Goal: Task Accomplishment & Management: Manage account settings

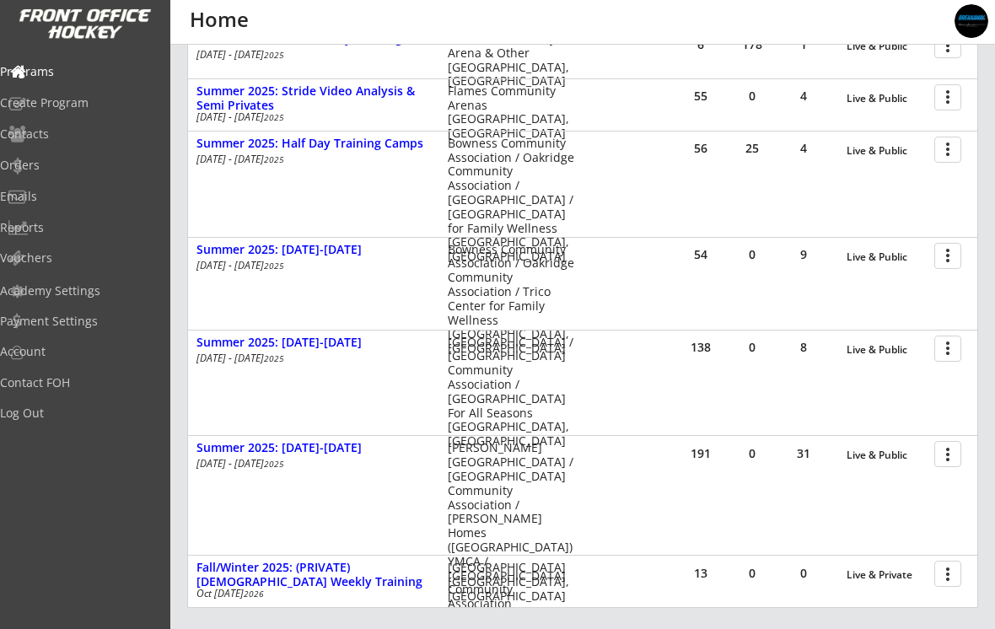
scroll to position [276, 0]
click at [949, 352] on div at bounding box center [951, 349] width 30 height 30
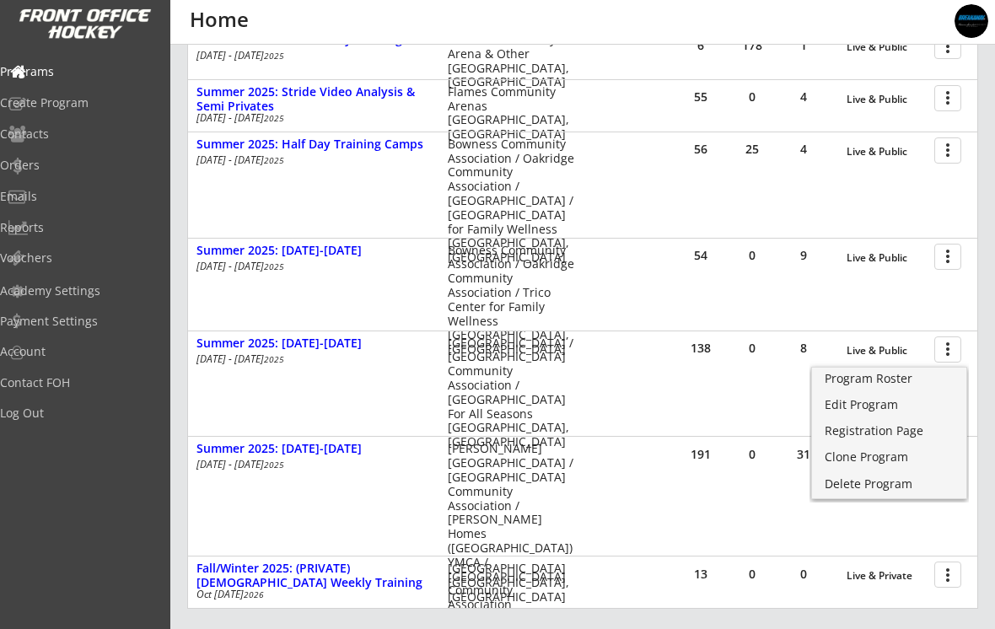
click at [888, 389] on link "Program Roster" at bounding box center [889, 380] width 154 height 25
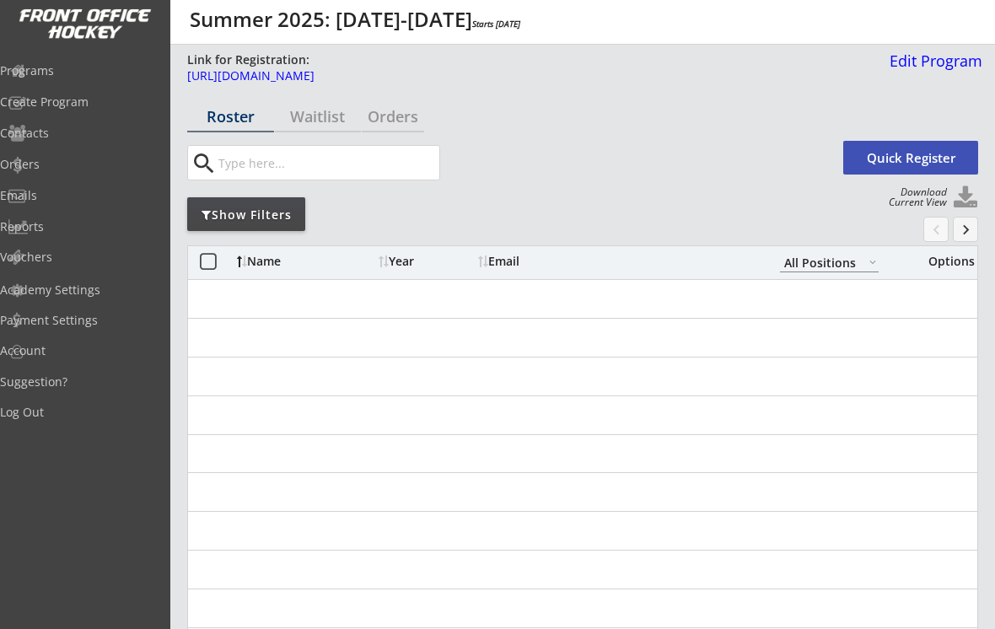
select select ""All Positions""
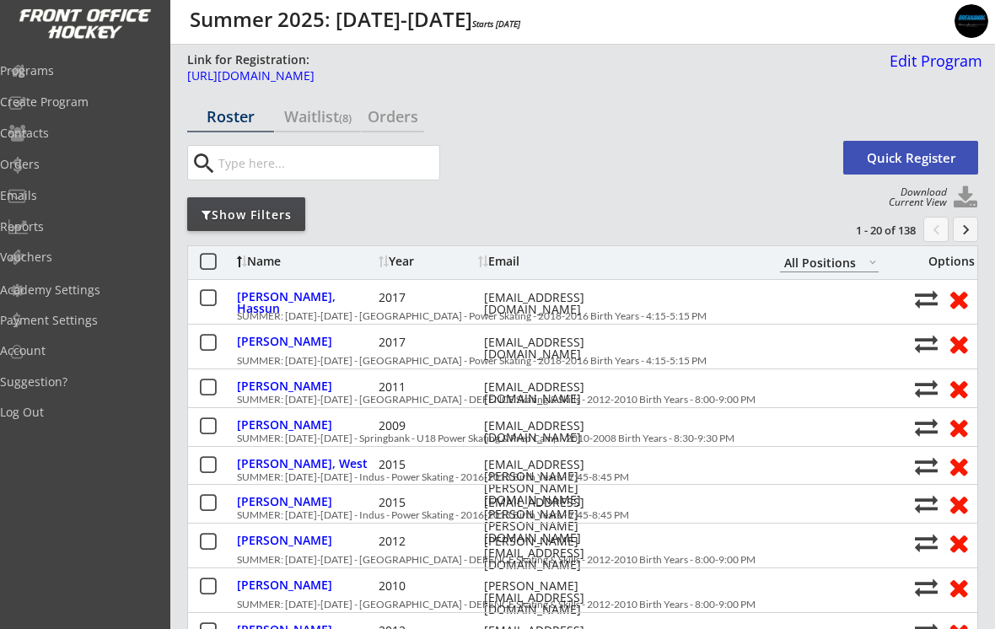
click at [291, 225] on div "Show Filters" at bounding box center [246, 214] width 118 height 34
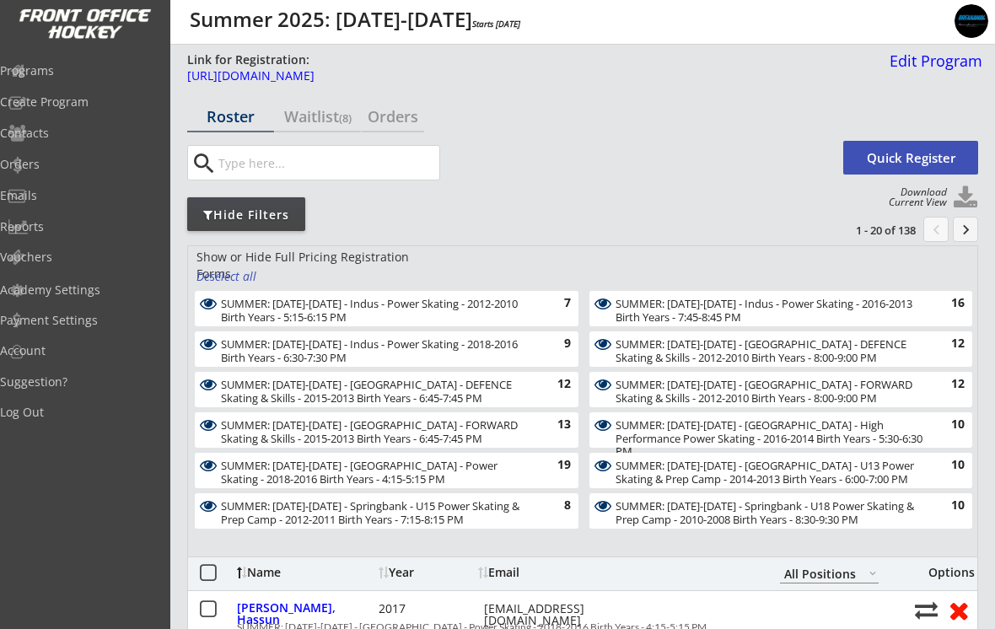
click at [336, 132] on div "Waitlist (8)" at bounding box center [318, 118] width 87 height 30
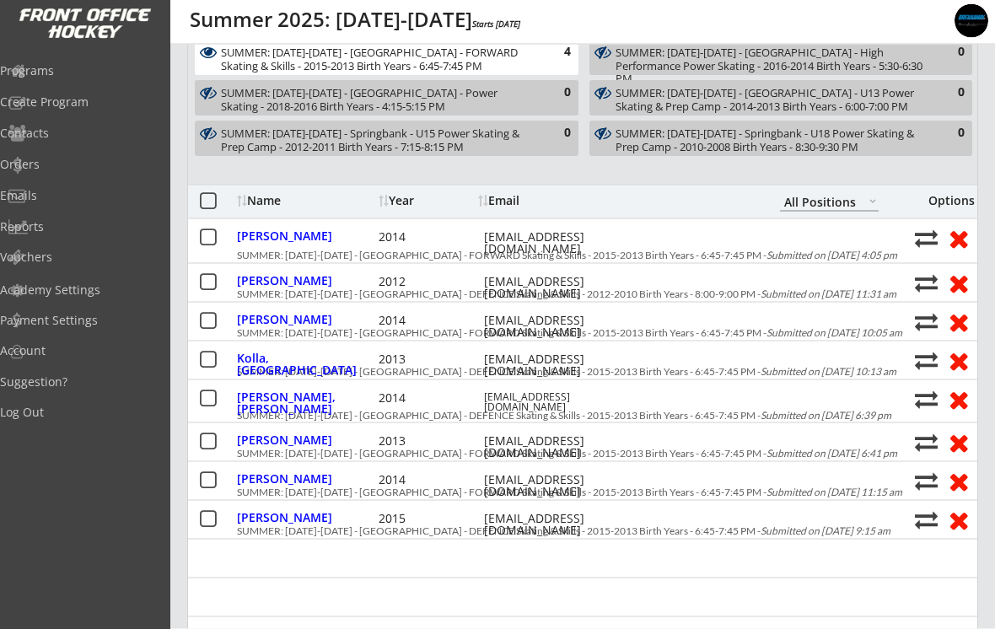
scroll to position [373, 0]
click at [216, 279] on button at bounding box center [207, 281] width 21 height 21
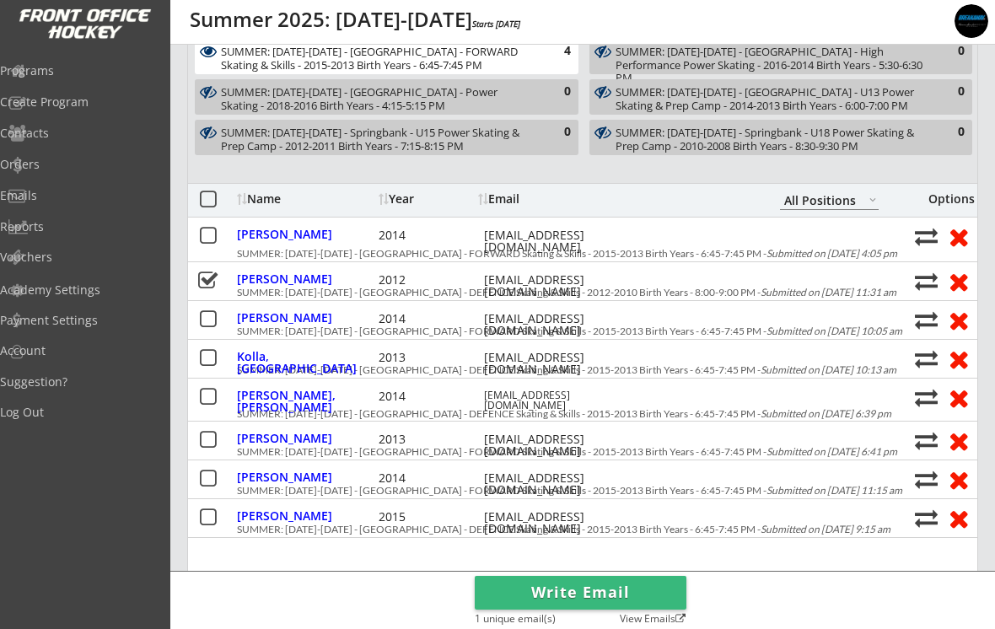
click at [955, 288] on button at bounding box center [958, 281] width 31 height 26
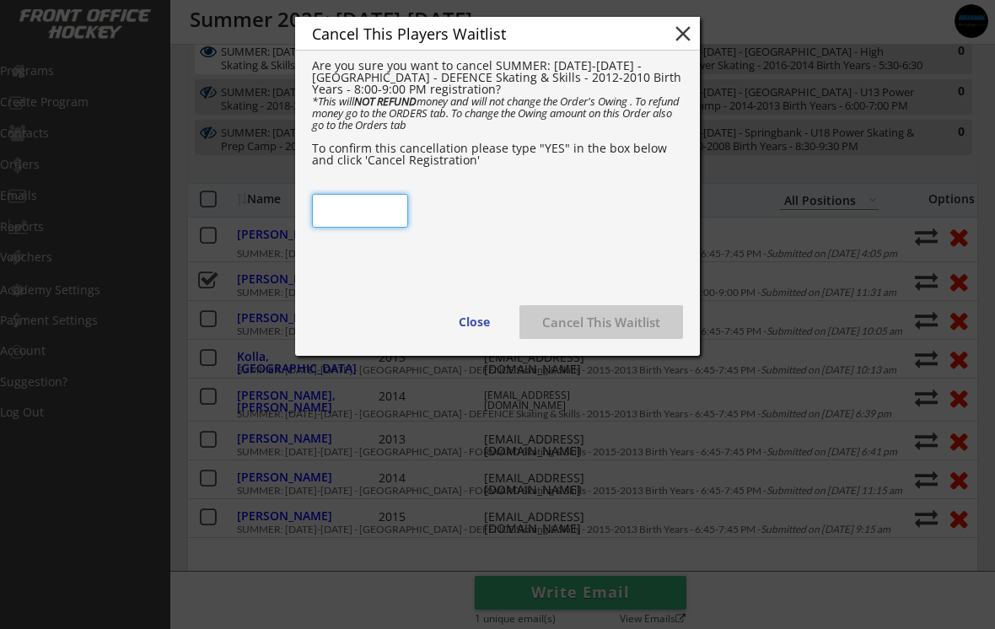
scroll to position [373, 0]
type input "YES"
click at [614, 321] on button "Cancel This Waitlist" at bounding box center [601, 322] width 164 height 34
